Goal: Task Accomplishment & Management: Complete application form

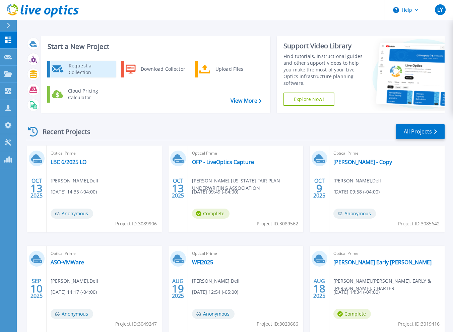
click at [83, 69] on div "Request a Collection" at bounding box center [89, 68] width 49 height 13
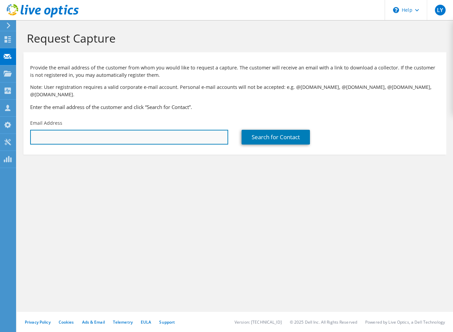
click at [102, 130] on input "text" at bounding box center [129, 137] width 198 height 15
paste input "ebartel@marcusfoundation.org"
type input "ebartel@marcusfoundation.org"
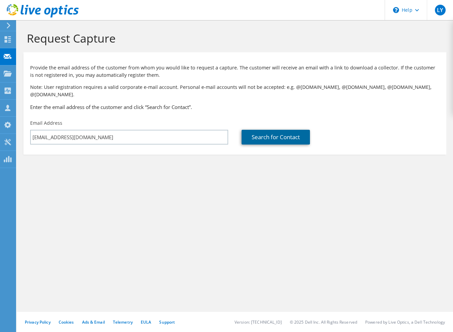
click at [278, 130] on link "Search for Contact" at bounding box center [276, 137] width 68 height 15
type input "Marcus Family Office"
type input "Eric"
type input "Bartel"
type input "United States"
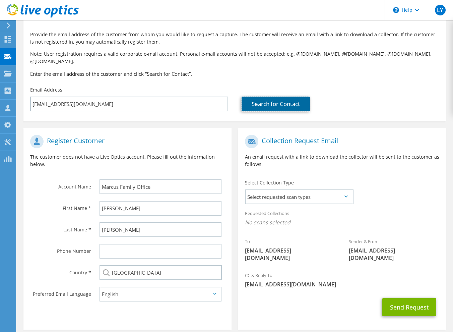
scroll to position [33, 0]
click at [292, 179] on div "Select Collection Type Select requested scan types Server Virtualization Optica…" at bounding box center [299, 190] width 108 height 23
click at [292, 189] on div "Select requested scan types Server Virtualization Optical Prime AWS Nutanix SC" at bounding box center [299, 196] width 109 height 15
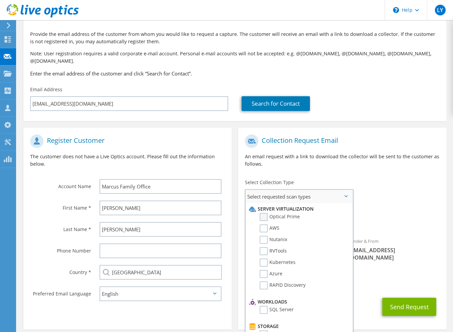
click at [268, 213] on label "Optical Prime" at bounding box center [280, 217] width 40 height 8
click at [0, 0] on input "Optical Prime" at bounding box center [0, 0] width 0 height 0
click at [366, 144] on div "Collection Request Email An email request with a link to download the collector…" at bounding box center [342, 153] width 208 height 45
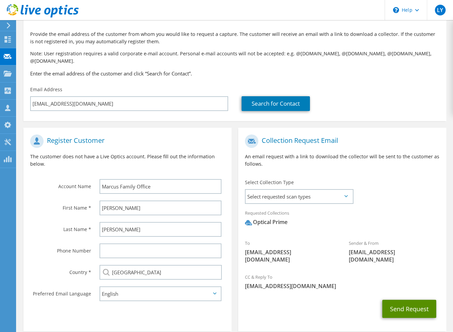
click at [407, 299] on button "Send Request" at bounding box center [409, 308] width 54 height 18
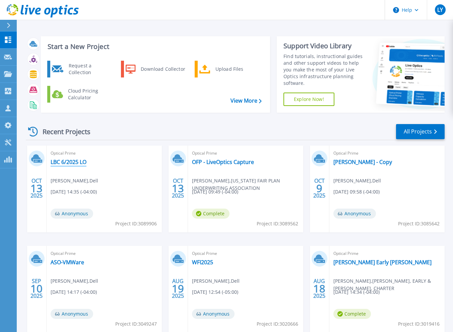
click at [70, 162] on link "LBC 6/2025 LO" at bounding box center [69, 161] width 36 height 7
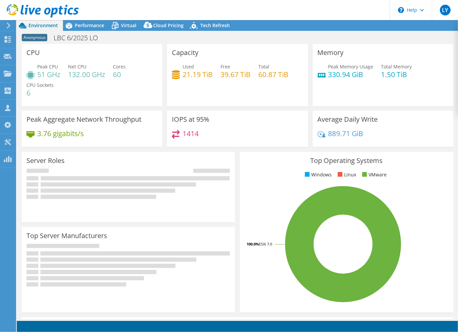
select select "USD"
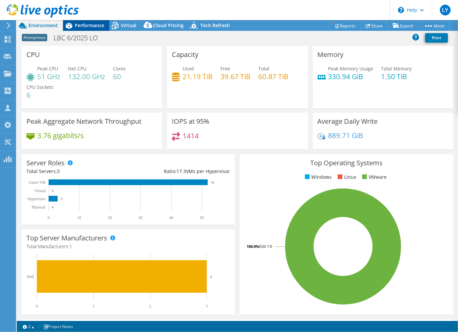
click at [86, 26] on span "Performance" at bounding box center [89, 25] width 29 height 6
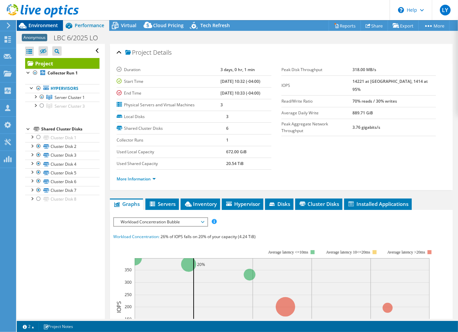
click at [45, 26] on span "Environment" at bounding box center [42, 25] width 29 height 6
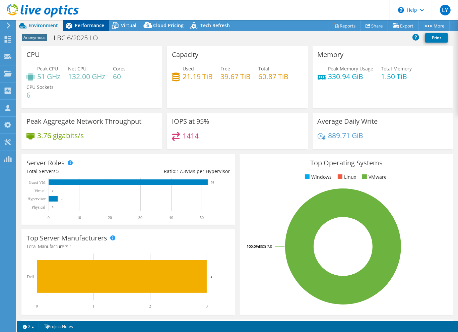
click at [74, 27] on icon at bounding box center [69, 26] width 12 height 12
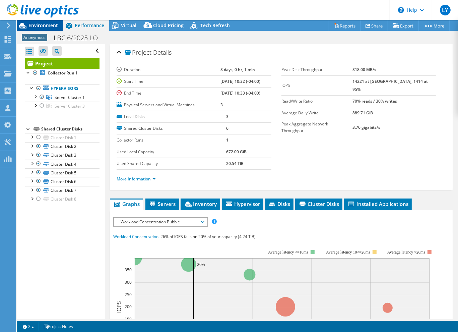
click at [45, 27] on span "Environment" at bounding box center [42, 25] width 29 height 6
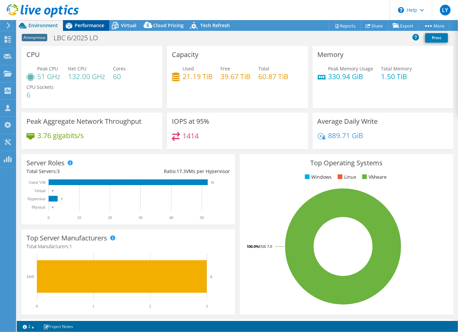
click at [83, 25] on span "Performance" at bounding box center [89, 25] width 29 height 6
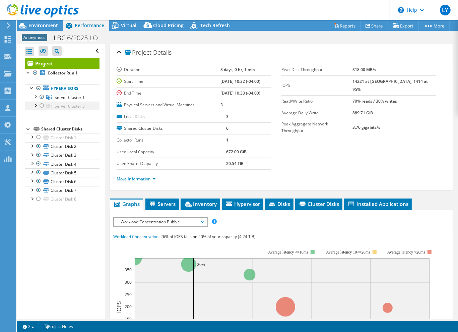
click at [41, 105] on div at bounding box center [42, 105] width 7 height 8
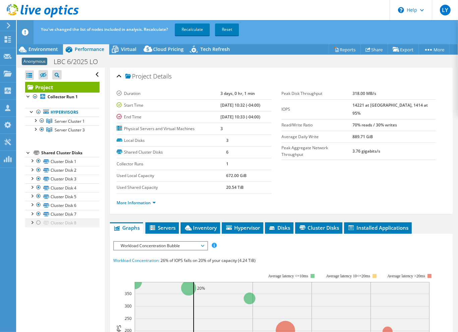
click at [37, 222] on div at bounding box center [38, 222] width 7 height 8
click at [195, 31] on link "Recalculate" at bounding box center [192, 29] width 35 height 12
click at [40, 49] on span "Environment" at bounding box center [42, 49] width 29 height 6
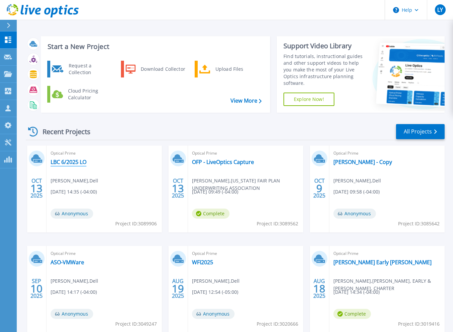
click at [62, 162] on link "LBC 6/2025 LO" at bounding box center [69, 161] width 36 height 7
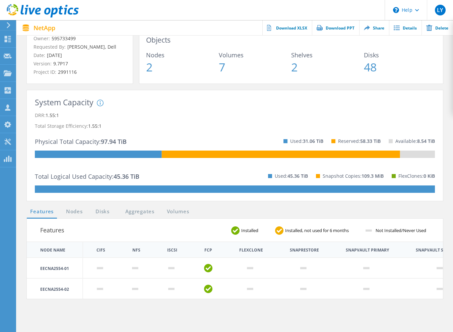
scroll to position [67, 0]
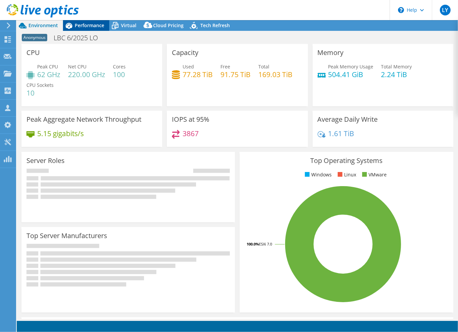
select select "USD"
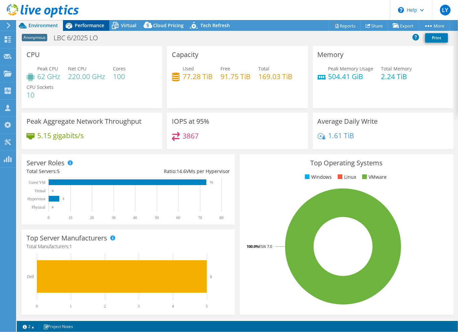
click at [91, 25] on span "Performance" at bounding box center [89, 25] width 29 height 6
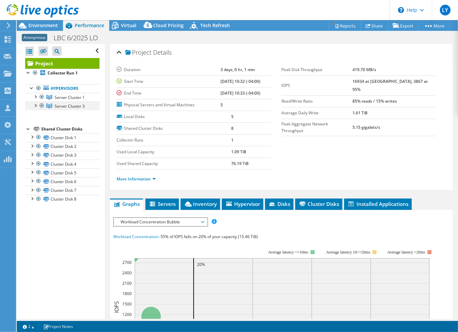
click at [37, 105] on div at bounding box center [35, 104] width 7 height 7
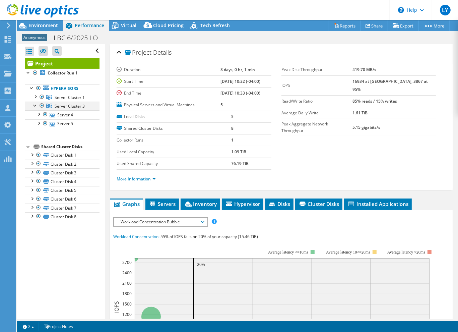
click at [35, 104] on div at bounding box center [35, 104] width 7 height 7
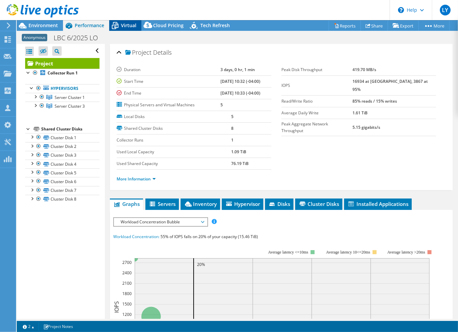
click at [127, 27] on span "Virtual" at bounding box center [128, 25] width 15 height 6
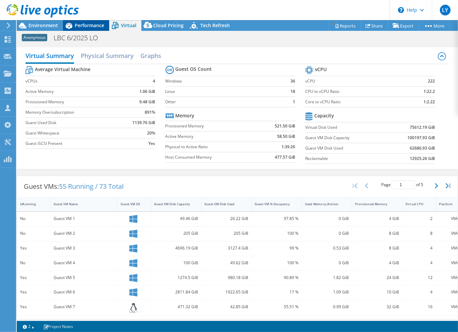
click at [82, 24] on span "Performance" at bounding box center [89, 25] width 29 height 6
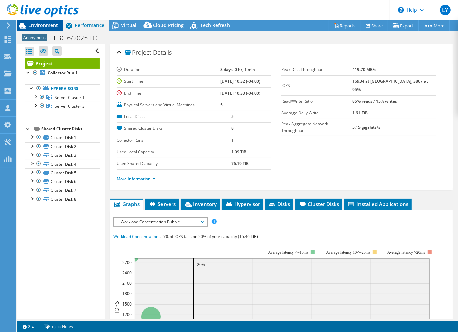
click at [41, 23] on span "Environment" at bounding box center [42, 25] width 29 height 6
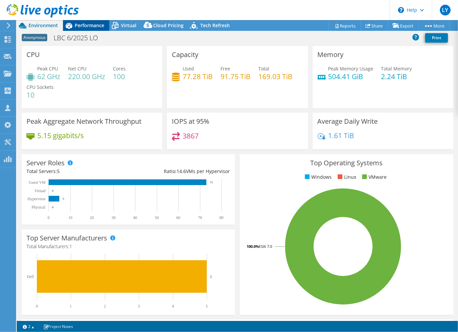
click at [73, 26] on icon at bounding box center [69, 26] width 12 height 12
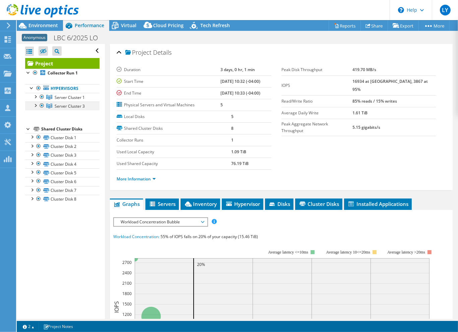
click at [41, 105] on div at bounding box center [42, 105] width 7 height 8
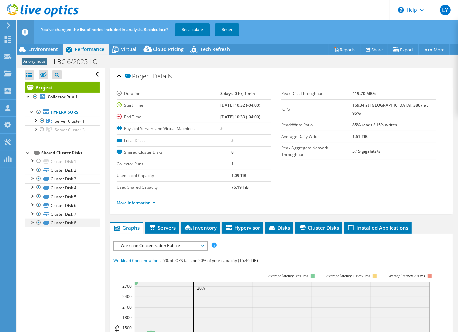
click at [39, 222] on div at bounding box center [38, 222] width 7 height 8
click at [195, 29] on link "Recalculate" at bounding box center [192, 29] width 35 height 12
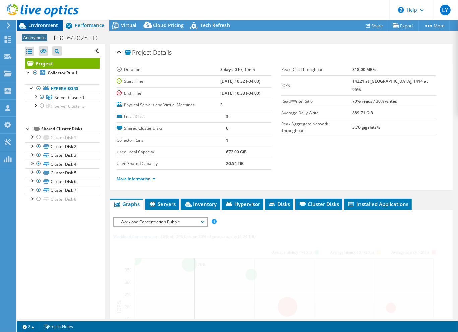
click at [47, 25] on span "Environment" at bounding box center [42, 25] width 29 height 6
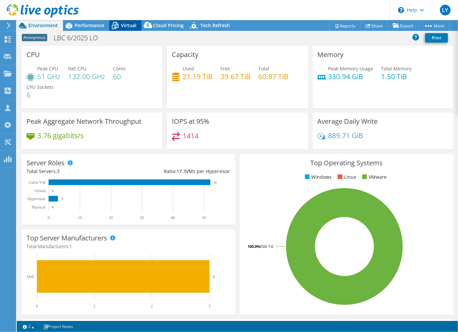
click at [121, 26] on span "Virtual" at bounding box center [128, 25] width 15 height 6
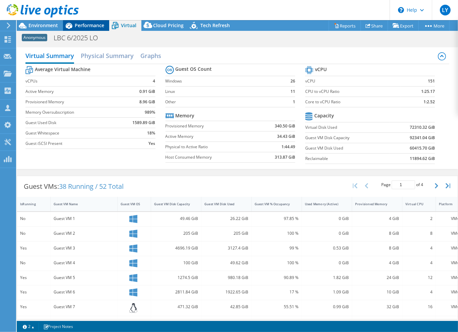
click at [96, 23] on span "Performance" at bounding box center [89, 25] width 29 height 6
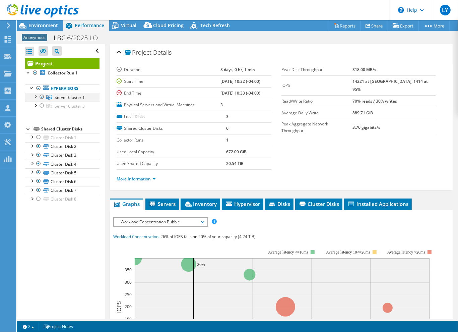
click at [36, 97] on div at bounding box center [35, 96] width 7 height 7
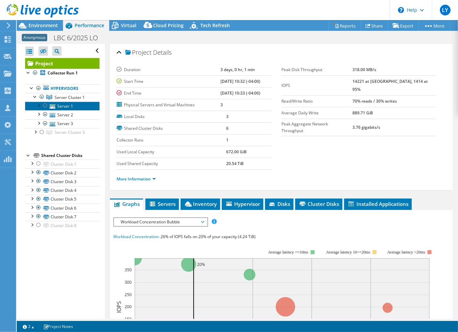
click at [68, 106] on link "Server 1" at bounding box center [62, 105] width 74 height 9
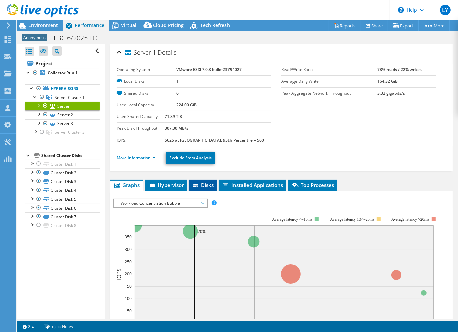
click at [208, 184] on span "Disks" at bounding box center [203, 185] width 22 height 7
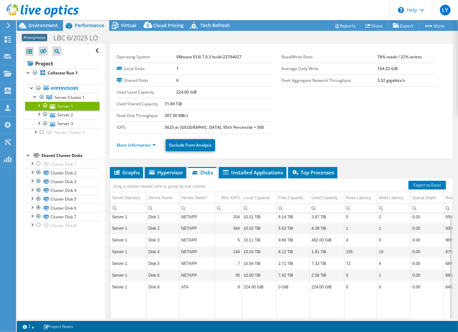
scroll to position [39, 0]
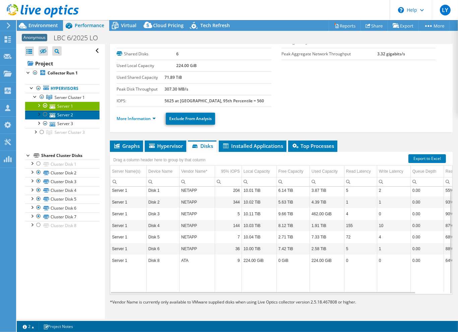
click at [69, 116] on link "Server 2" at bounding box center [62, 114] width 74 height 9
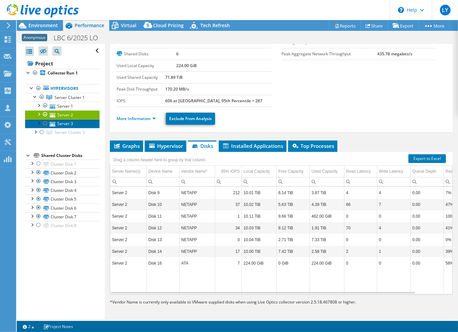
click at [69, 125] on link "Server 3" at bounding box center [62, 123] width 74 height 9
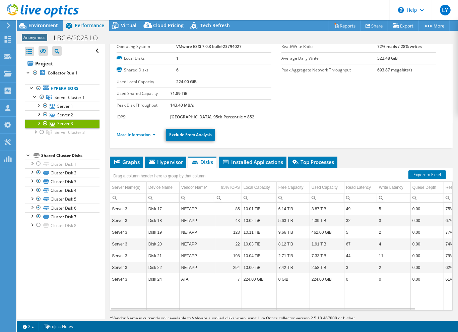
scroll to position [0, 0]
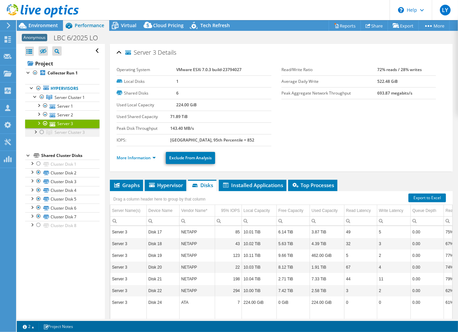
click at [42, 130] on div at bounding box center [42, 132] width 7 height 8
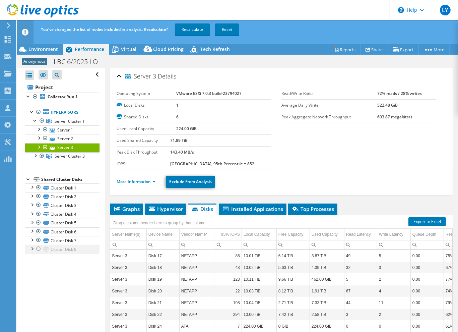
click at [38, 248] on div at bounding box center [38, 249] width 7 height 8
click at [193, 33] on link "Recalculate" at bounding box center [192, 29] width 35 height 12
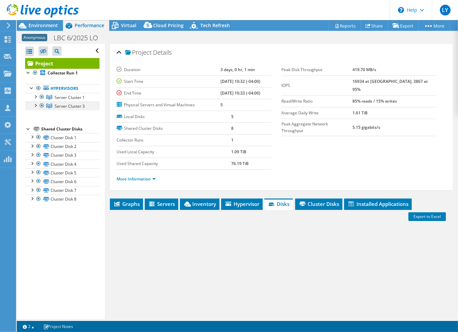
click at [35, 105] on div at bounding box center [35, 104] width 7 height 7
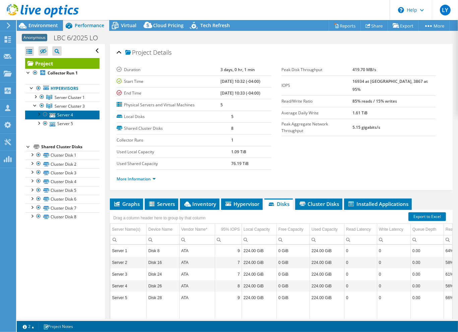
click at [65, 114] on link "Server 4" at bounding box center [62, 114] width 74 height 9
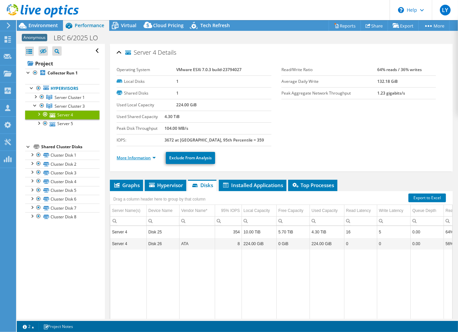
click at [137, 156] on link "More Information" at bounding box center [136, 158] width 39 height 6
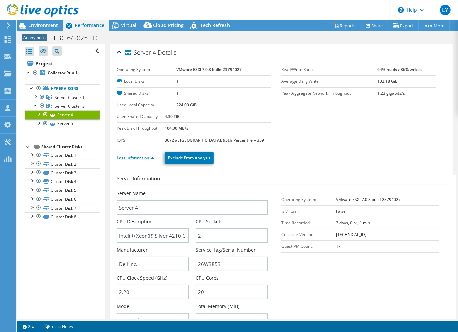
click at [129, 158] on link "Less Information" at bounding box center [136, 158] width 38 height 6
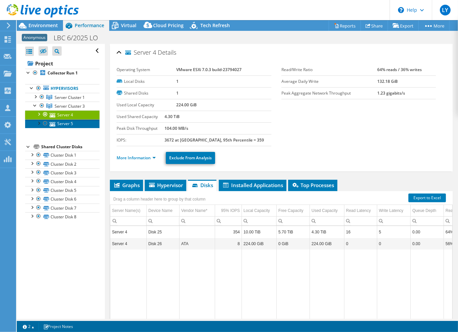
click at [66, 125] on link "Server 5" at bounding box center [62, 123] width 74 height 9
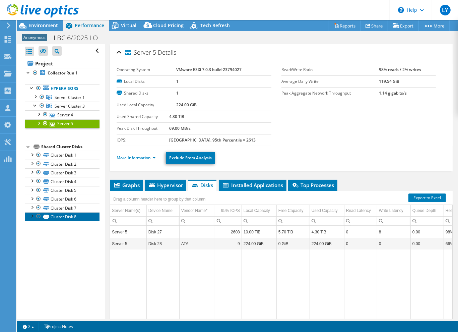
click at [70, 215] on link "Cluster Disk 8" at bounding box center [62, 216] width 74 height 9
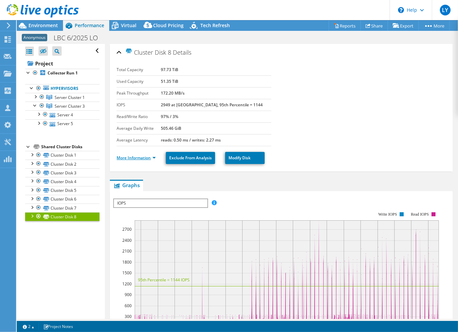
click at [138, 158] on link "More Information" at bounding box center [136, 158] width 39 height 6
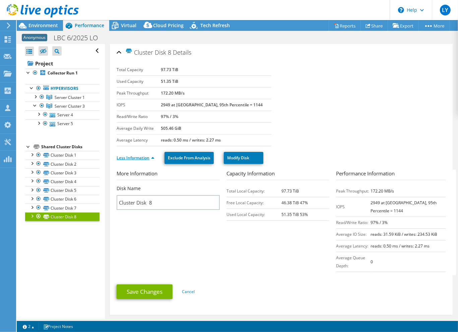
click at [134, 157] on link "Less Information" at bounding box center [136, 158] width 38 height 6
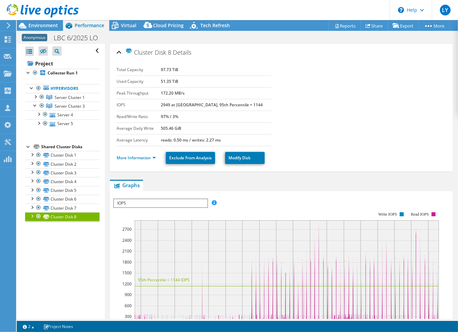
click at [33, 214] on div at bounding box center [31, 215] width 7 height 7
click at [75, 227] on link "Disk 7 | Server 1" at bounding box center [62, 225] width 74 height 9
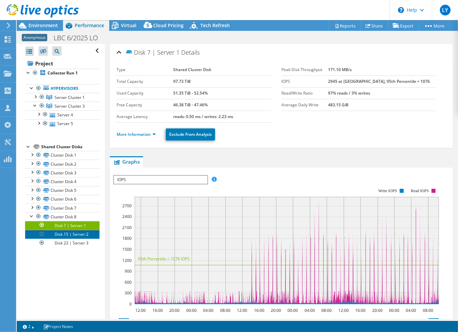
click at [76, 233] on link "Disk 15 | Server 2" at bounding box center [62, 234] width 74 height 9
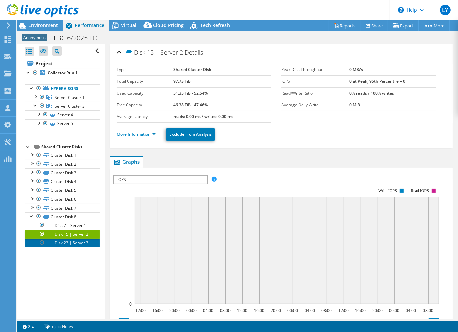
click at [81, 247] on link "Disk 23 | Server 3" at bounding box center [62, 243] width 74 height 9
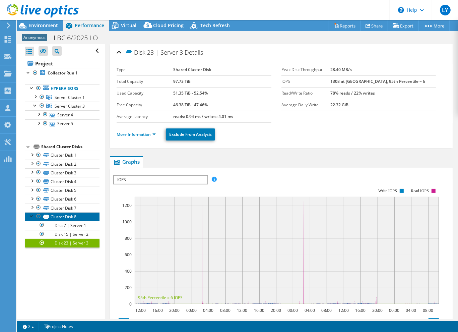
click at [63, 215] on link "Cluster Disk 8" at bounding box center [62, 216] width 74 height 9
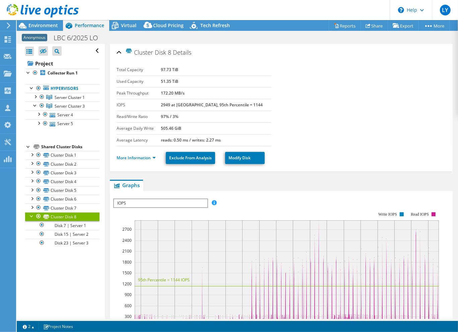
click at [31, 215] on div at bounding box center [31, 215] width 7 height 7
click at [66, 154] on link "Cluster Disk 1" at bounding box center [62, 155] width 74 height 9
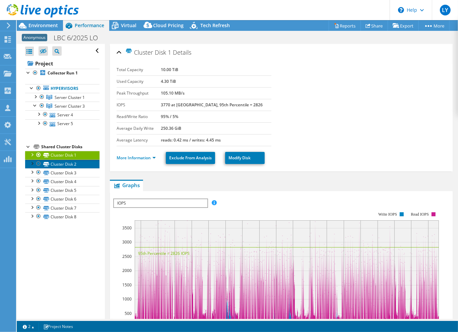
click at [67, 162] on link "Cluster Disk 2" at bounding box center [62, 163] width 74 height 9
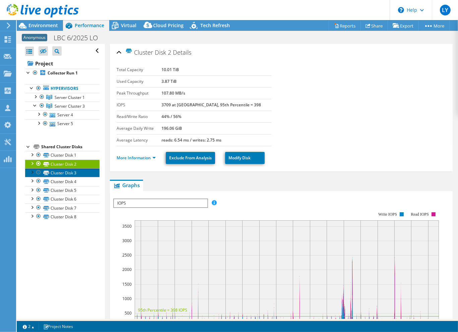
click at [71, 174] on link "Cluster Disk 3" at bounding box center [62, 172] width 74 height 9
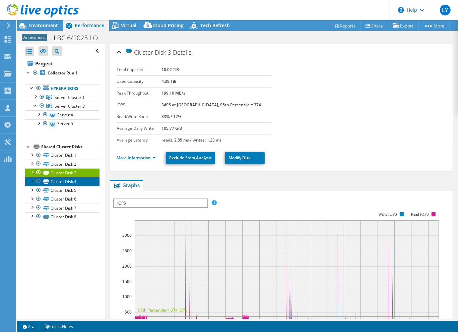
click at [72, 183] on link "Cluster Disk 4" at bounding box center [62, 181] width 74 height 9
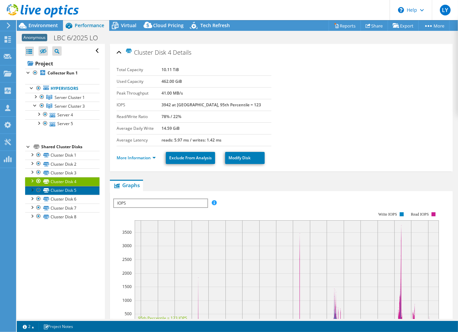
click at [74, 191] on link "Cluster Disk 5" at bounding box center [62, 190] width 74 height 9
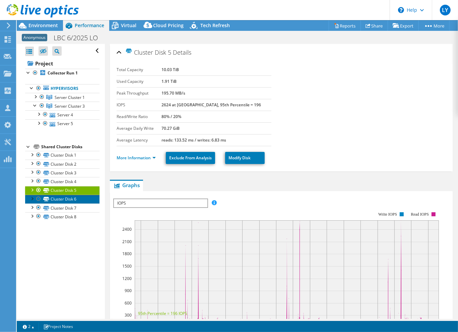
click at [74, 200] on link "Cluster Disk 6" at bounding box center [62, 199] width 74 height 9
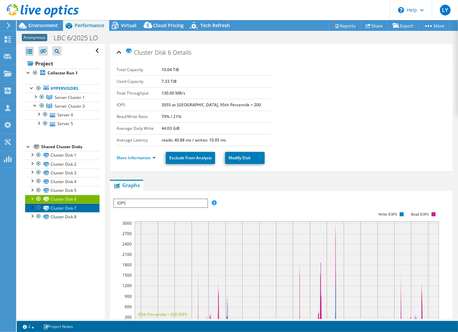
click at [75, 207] on link "Cluster Disk 7" at bounding box center [62, 207] width 74 height 9
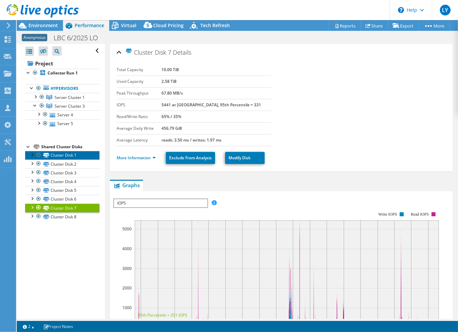
click at [60, 154] on link "Cluster Disk 1" at bounding box center [62, 155] width 74 height 9
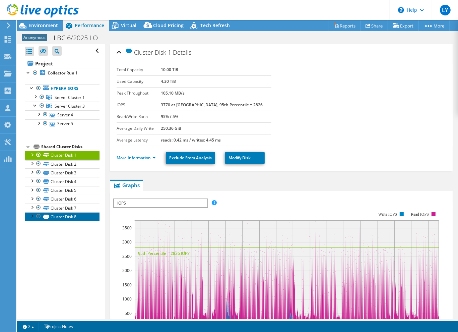
click at [64, 217] on link "Cluster Disk 8" at bounding box center [62, 216] width 74 height 9
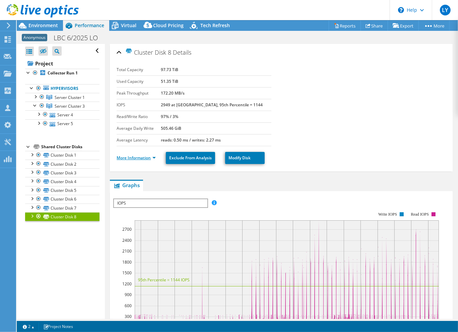
click at [138, 157] on link "More Information" at bounding box center [136, 158] width 39 height 6
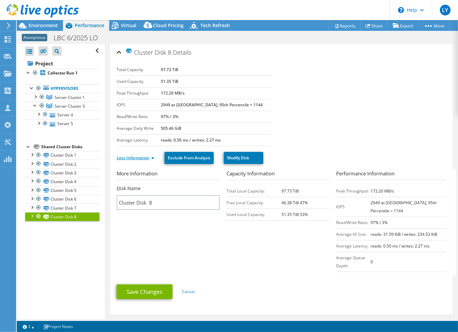
click at [138, 157] on link "Less Information" at bounding box center [136, 158] width 38 height 6
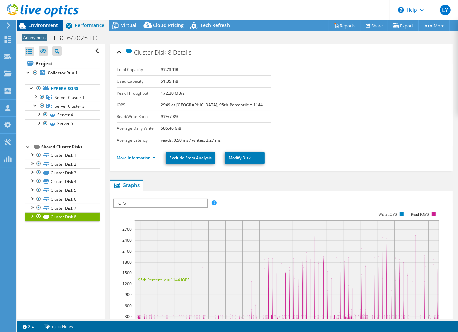
click at [40, 24] on span "Environment" at bounding box center [42, 25] width 29 height 6
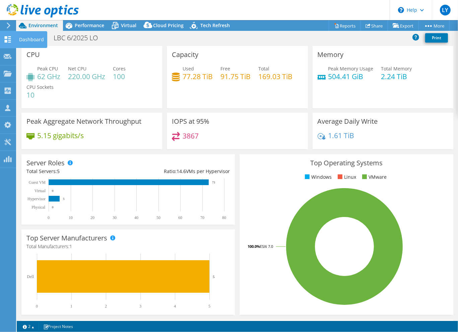
click at [9, 41] on icon at bounding box center [8, 39] width 8 height 6
